Goal: Navigation & Orientation: Find specific page/section

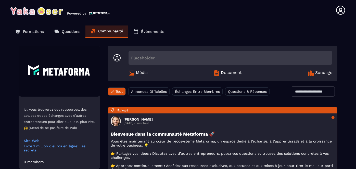
click at [151, 33] on p "Événements" at bounding box center [152, 31] width 23 height 5
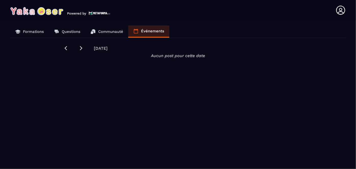
click at [73, 30] on p "Questions" at bounding box center [71, 31] width 19 height 5
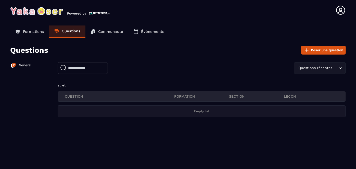
drag, startPoint x: 83, startPoint y: 94, endPoint x: 86, endPoint y: 94, distance: 3.3
click at [83, 94] on p "QUESTION" at bounding box center [120, 96] width 110 height 5
click at [199, 111] on p "Empty list" at bounding box center [201, 111] width 15 height 4
click at [26, 33] on p "Formations" at bounding box center [33, 31] width 21 height 5
